Goal: Information Seeking & Learning: Check status

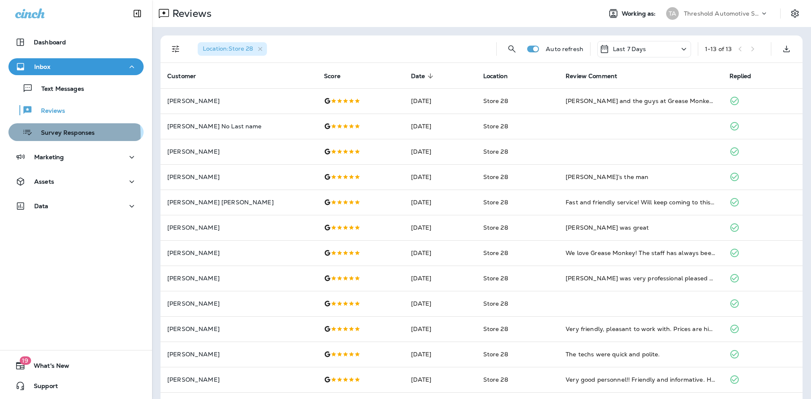
click at [54, 135] on p "Survey Responses" at bounding box center [64, 133] width 62 height 8
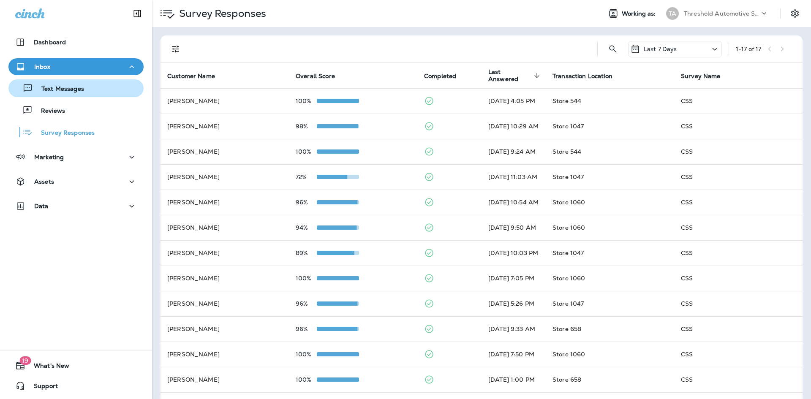
click at [67, 87] on p "Text Messages" at bounding box center [58, 89] width 51 height 8
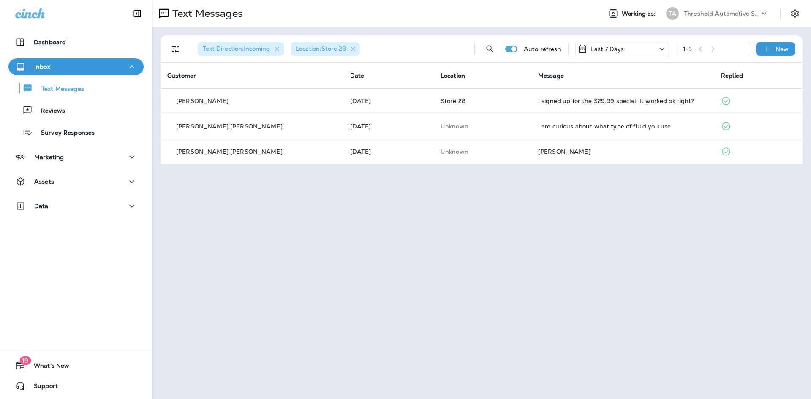
click at [662, 50] on icon at bounding box center [661, 49] width 5 height 3
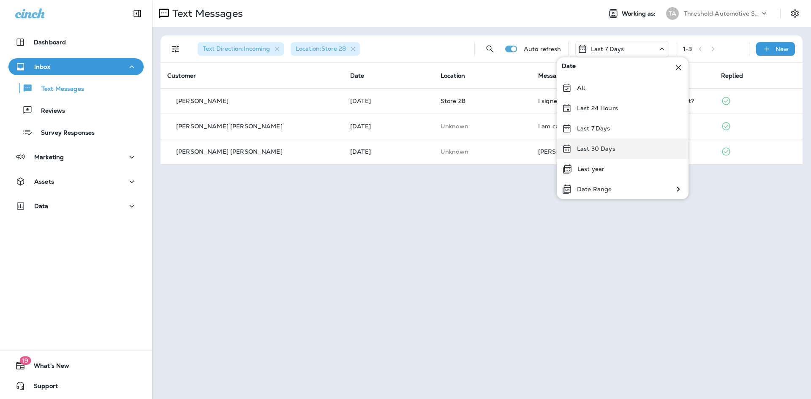
click at [604, 152] on div "Last 30 Days" at bounding box center [623, 148] width 132 height 20
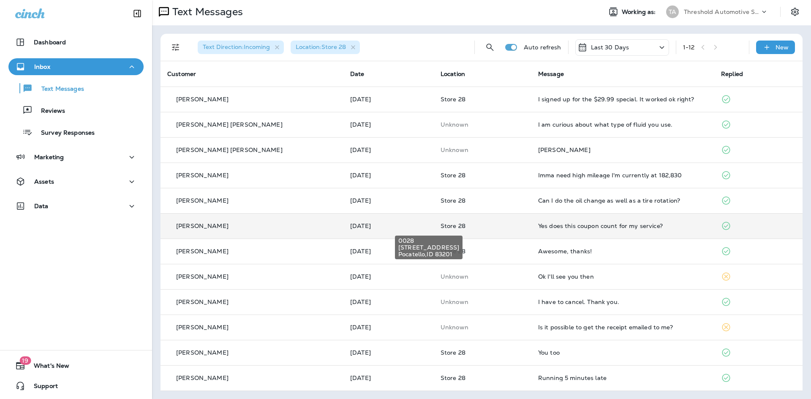
scroll to position [2, 0]
